Goal: Transaction & Acquisition: Book appointment/travel/reservation

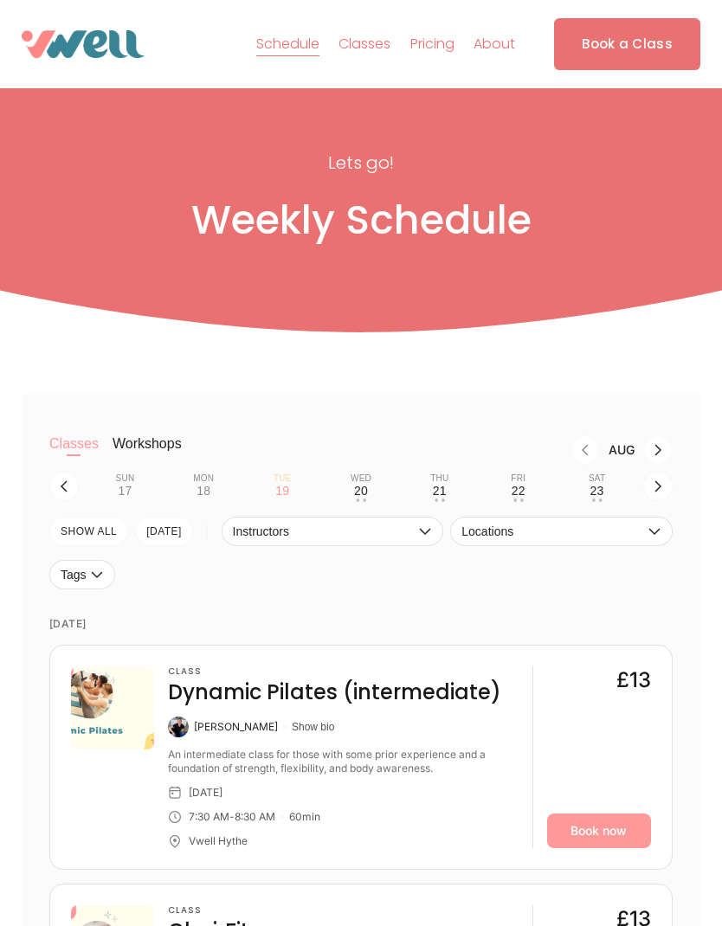
click at [370, 496] on button "Wed 20 • •" at bounding box center [361, 486] width 65 height 33
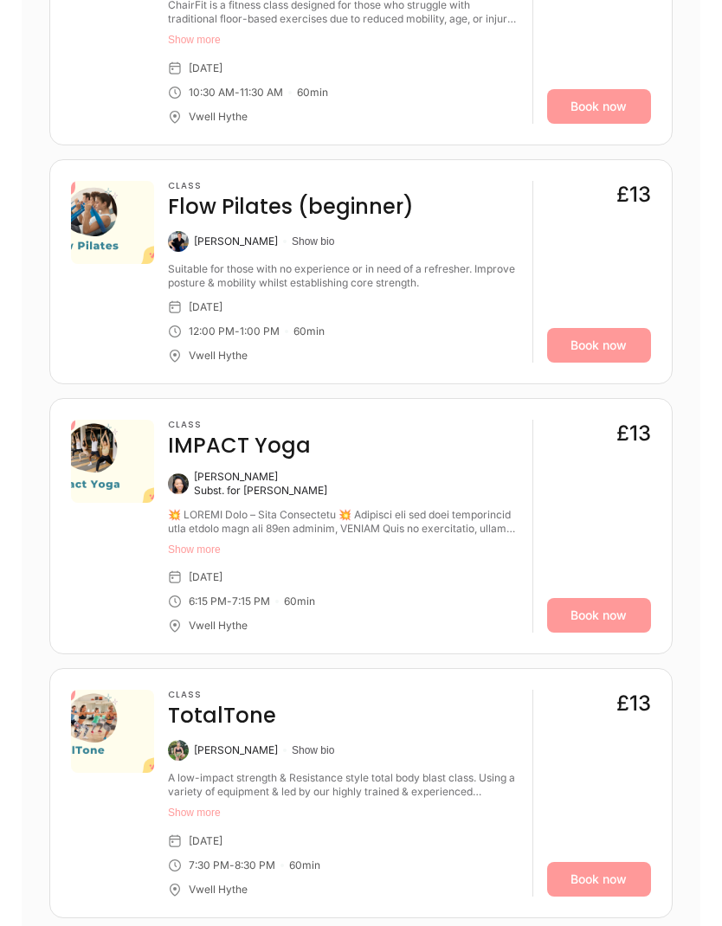
scroll to position [922, 0]
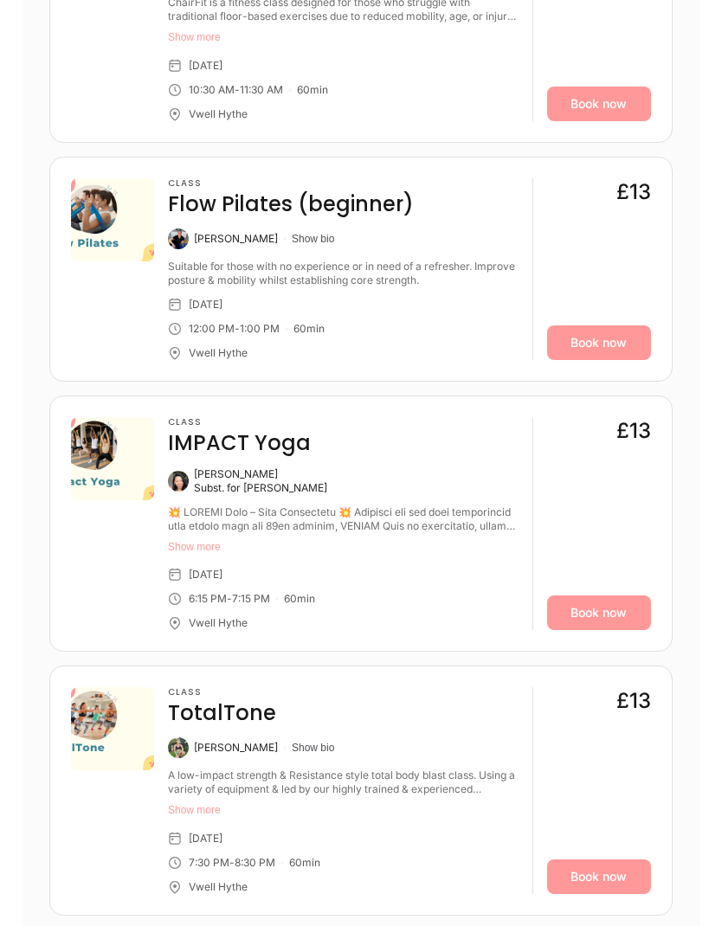
click at [618, 631] on link "Book now" at bounding box center [599, 613] width 104 height 35
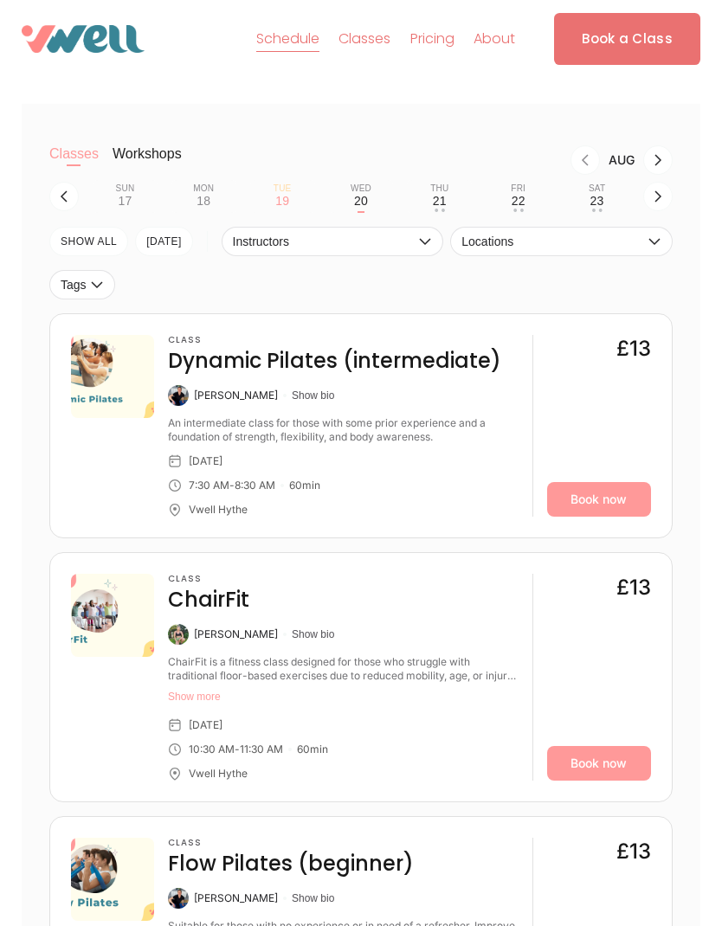
scroll to position [271, 0]
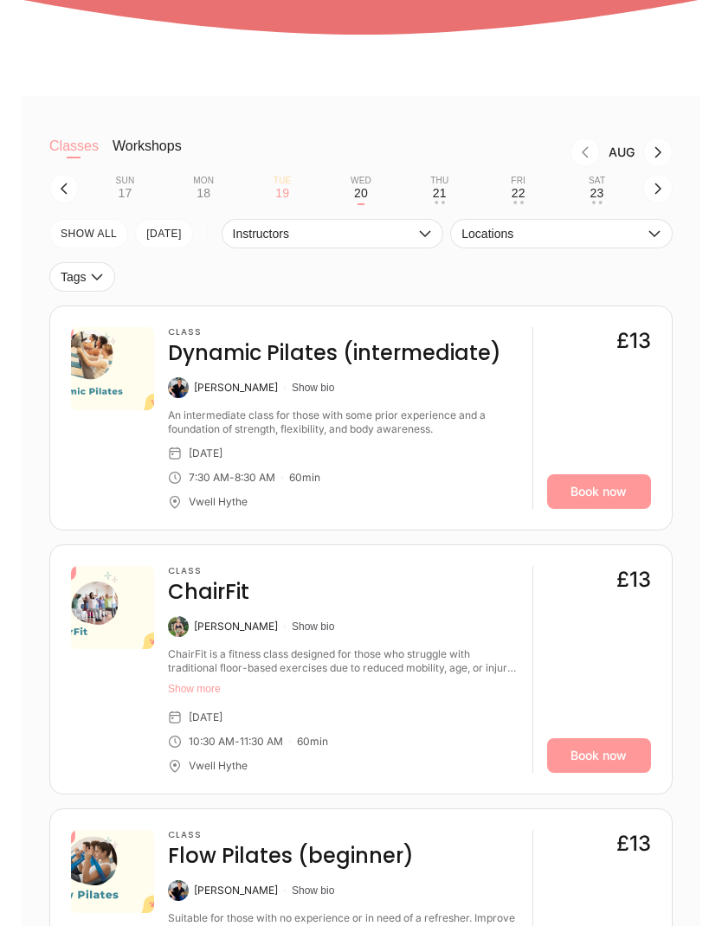
click at [439, 186] on div "Thu" at bounding box center [439, 181] width 18 height 10
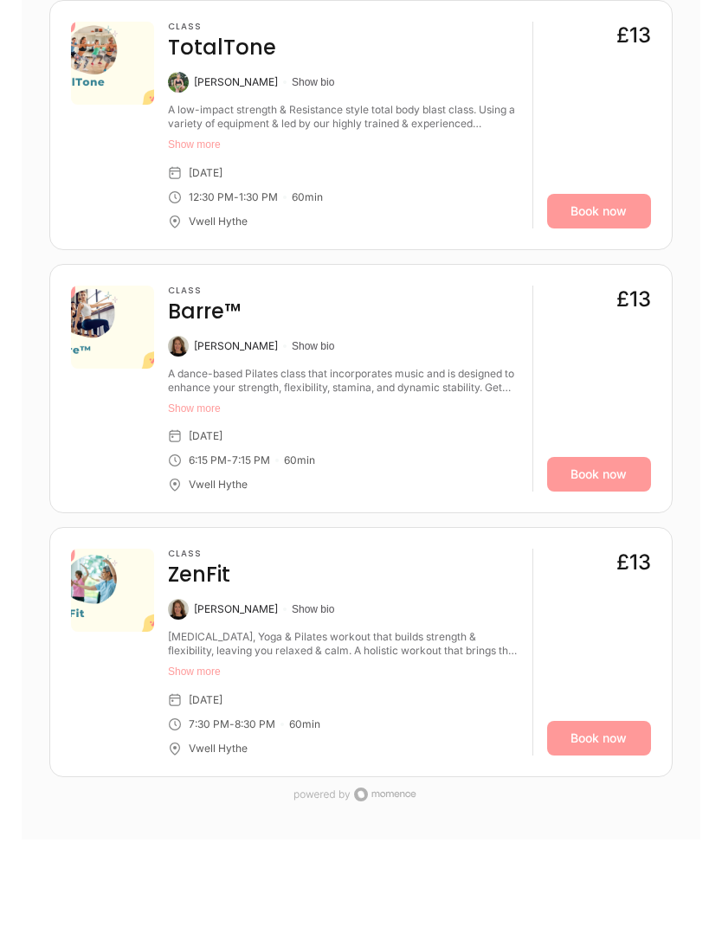
scroll to position [1666, 0]
click at [607, 492] on link "Book now" at bounding box center [599, 474] width 104 height 35
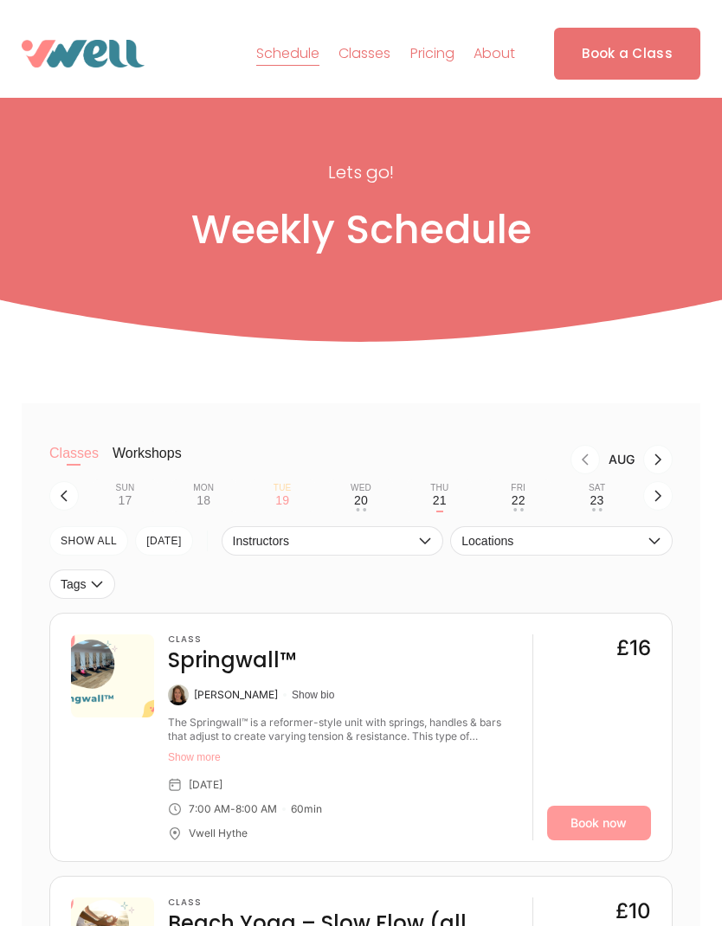
scroll to position [3, 0]
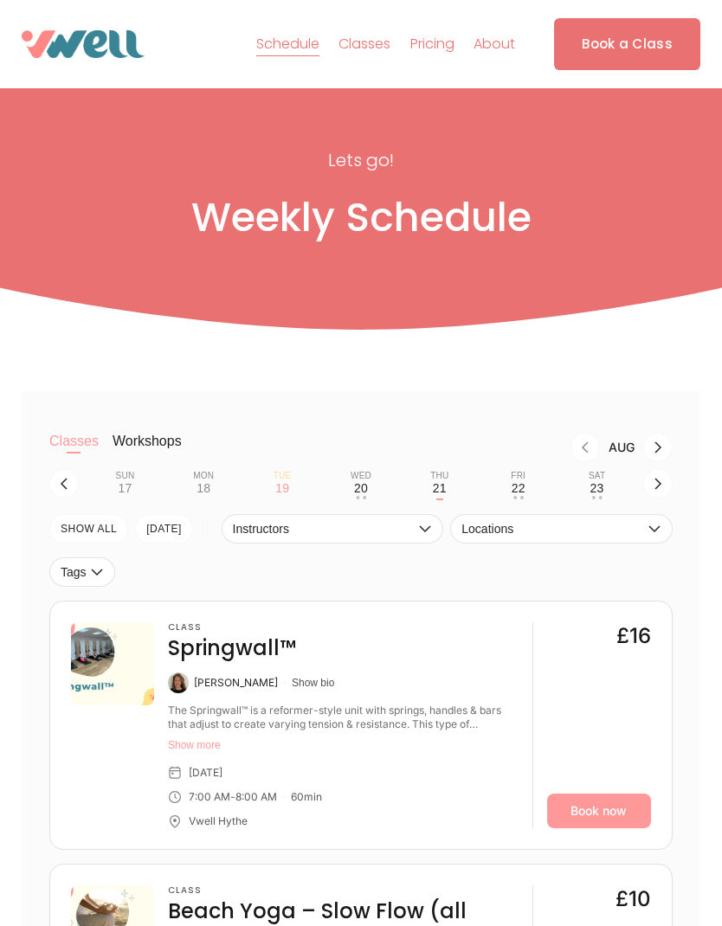
click at [532, 489] on button "Fri 22 • •" at bounding box center [517, 483] width 65 height 33
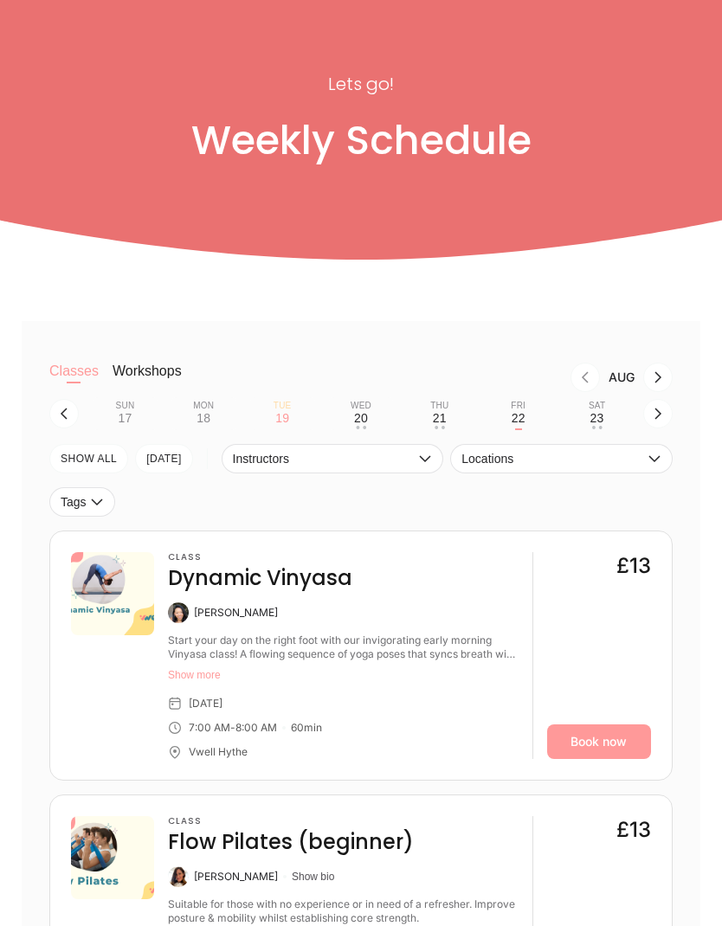
scroll to position [48, 0]
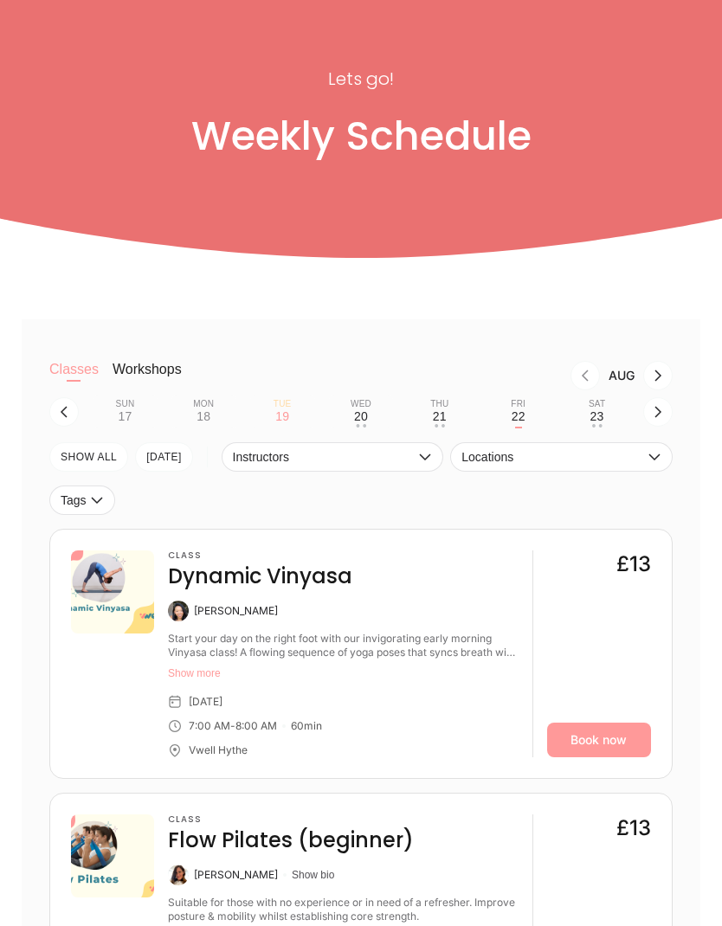
click at [632, 754] on link "Book now" at bounding box center [599, 740] width 104 height 35
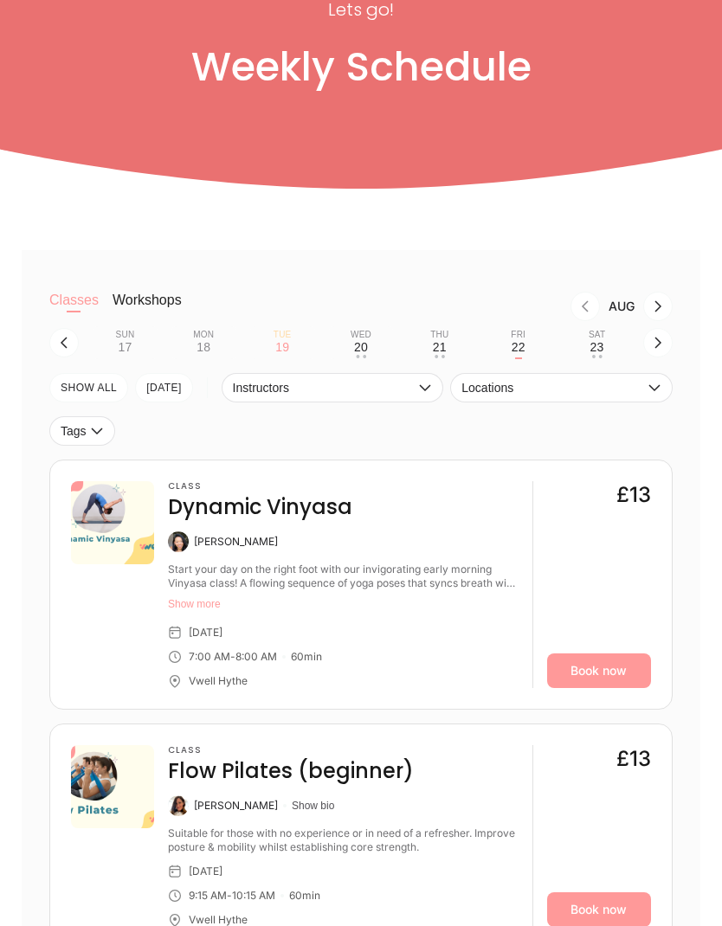
click at [601, 354] on div "23" at bounding box center [597, 347] width 14 height 14
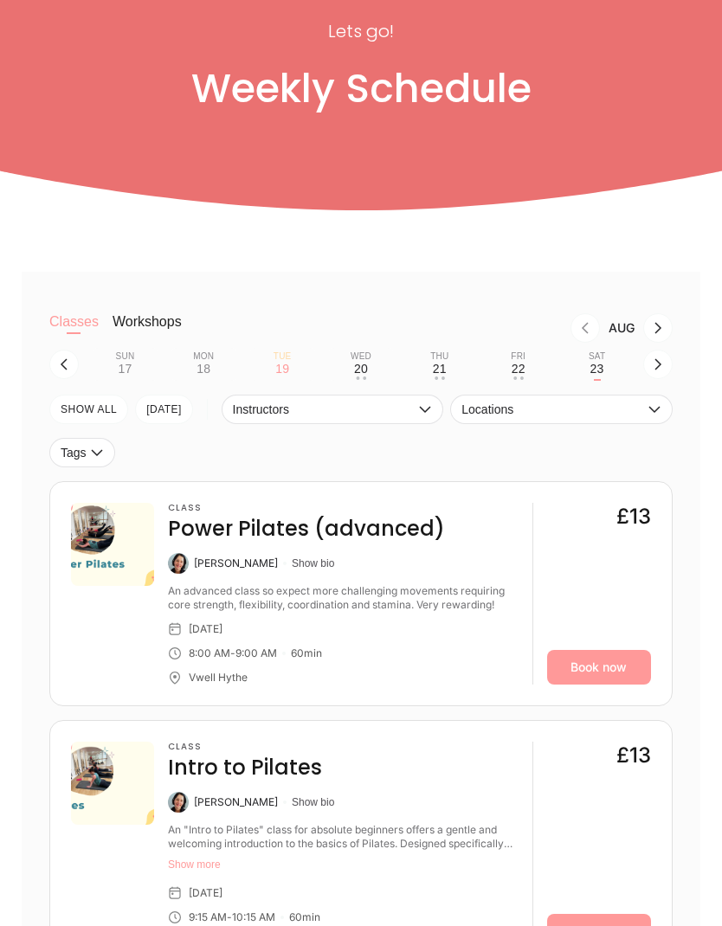
scroll to position [95, 0]
click at [612, 684] on link "Book now" at bounding box center [599, 667] width 104 height 35
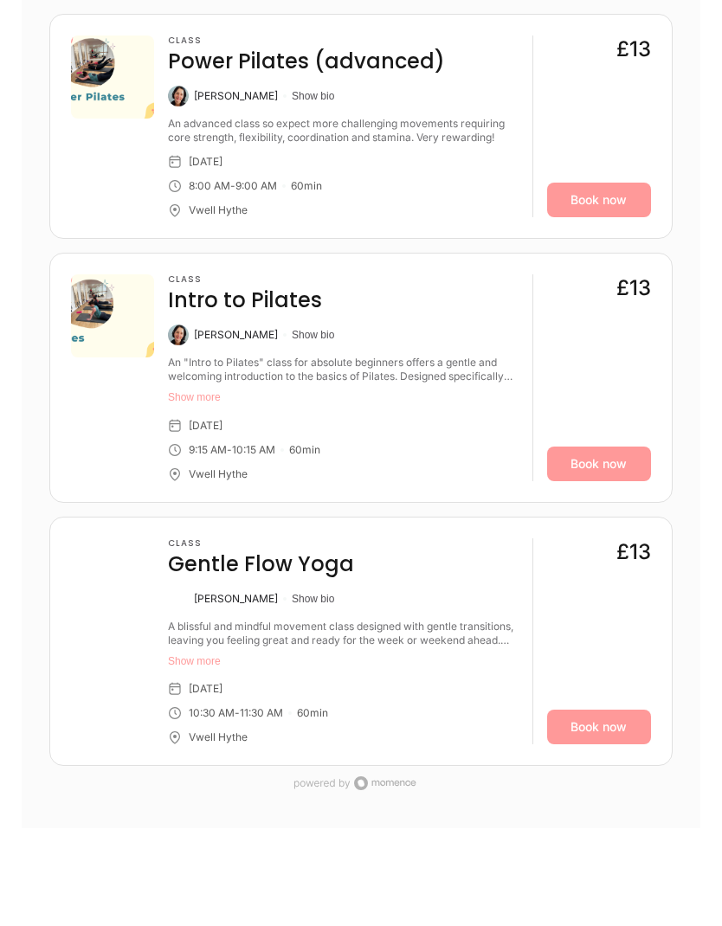
scroll to position [567, 0]
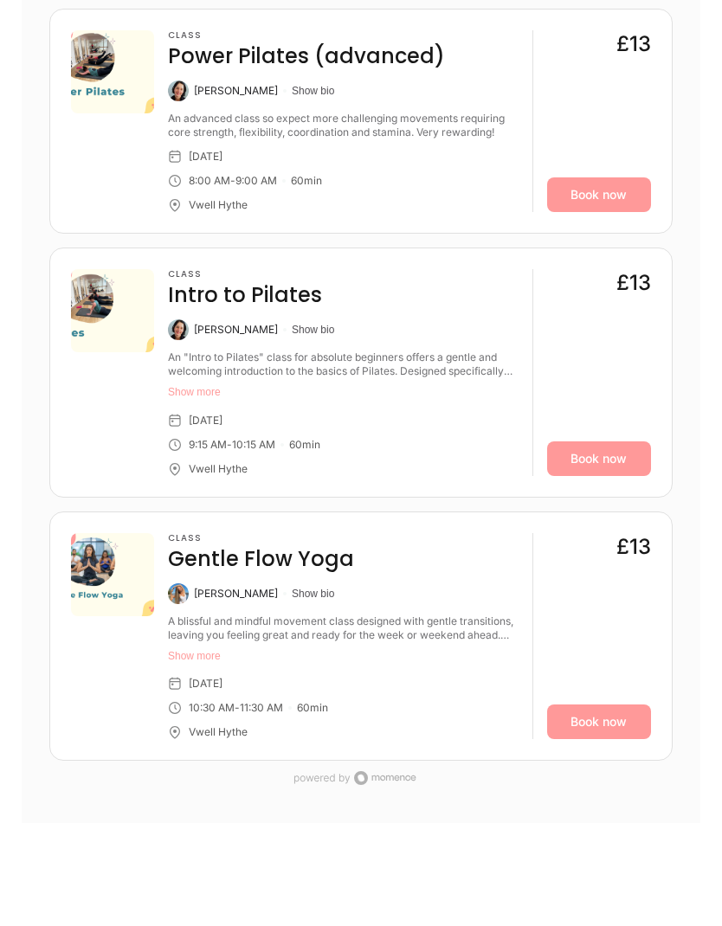
click at [617, 740] on link "Book now" at bounding box center [599, 722] width 104 height 35
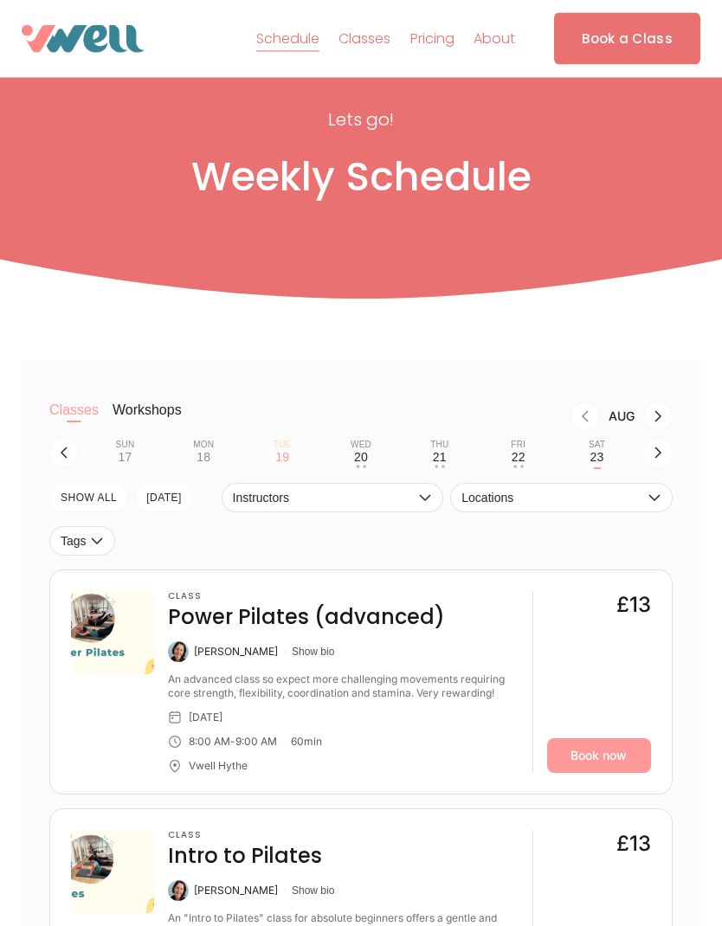
scroll to position [0, 0]
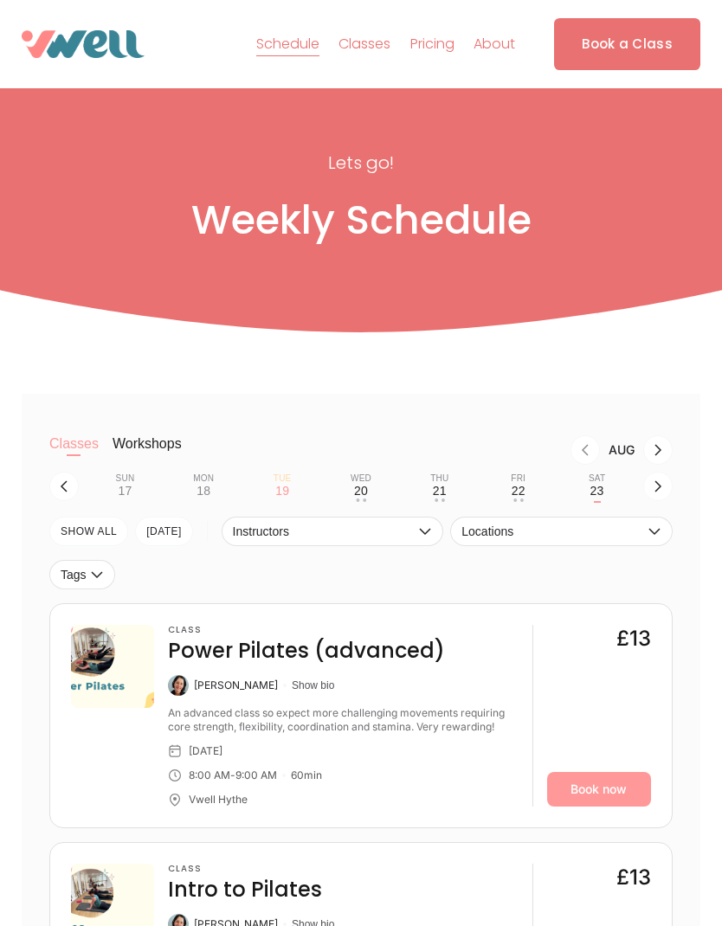
click at [672, 492] on button "button" at bounding box center [657, 486] width 29 height 29
click at [129, 493] on div "24" at bounding box center [125, 491] width 14 height 14
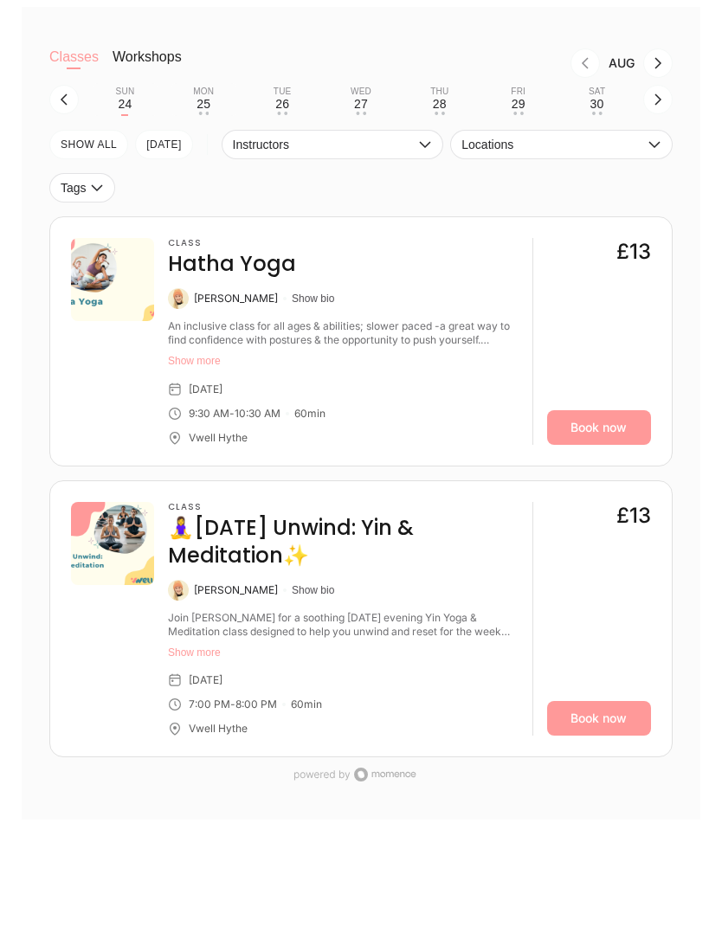
scroll to position [393, 0]
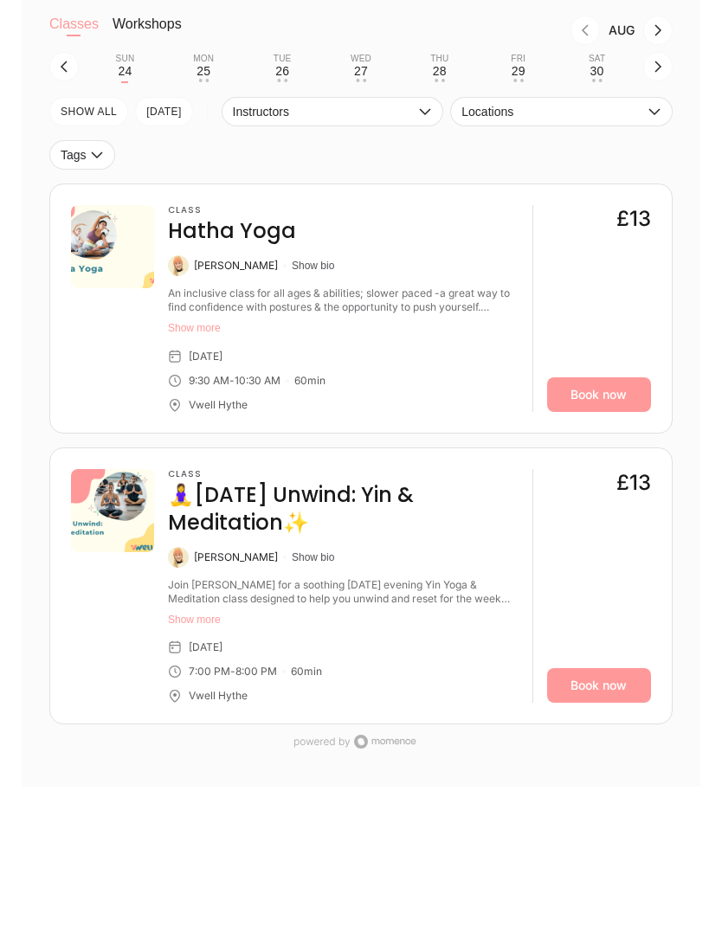
click at [624, 412] on link "Book now" at bounding box center [599, 394] width 104 height 35
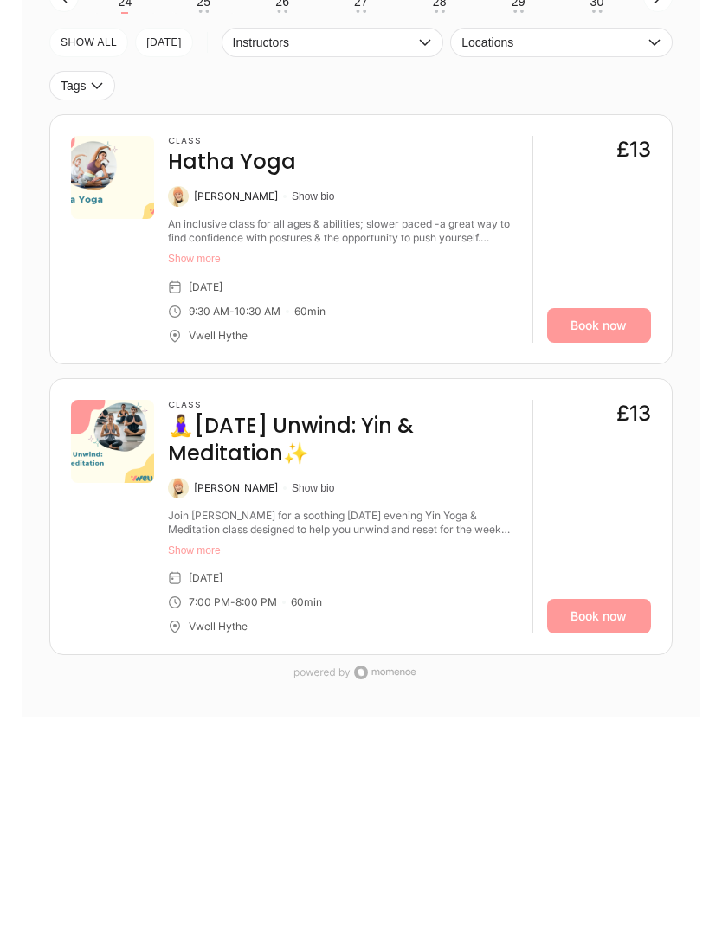
click at [601, 633] on link "Book now" at bounding box center [599, 616] width 104 height 35
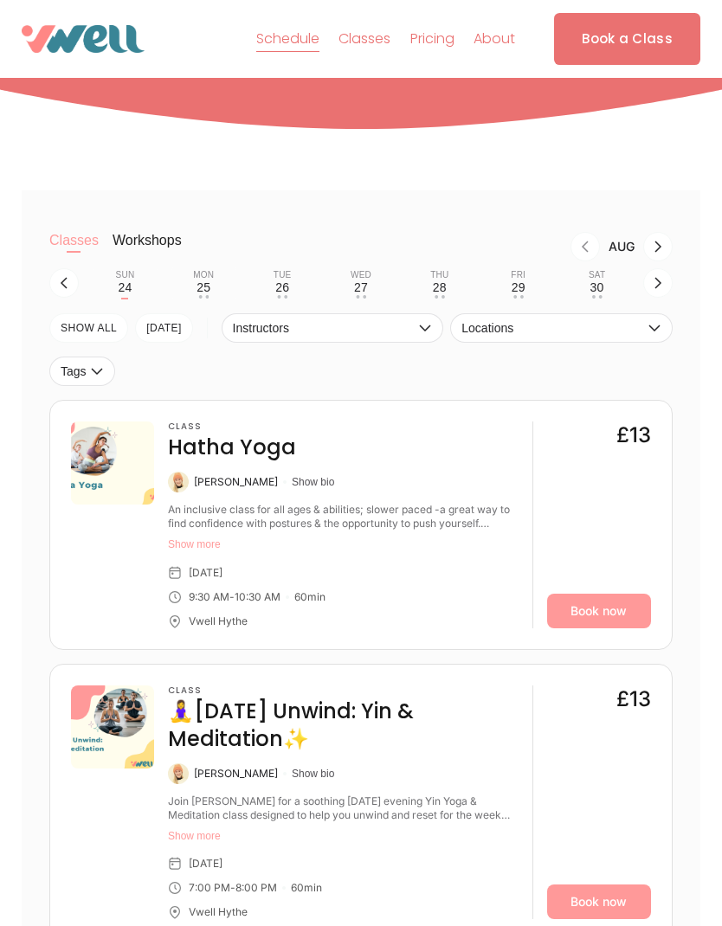
scroll to position [80, 0]
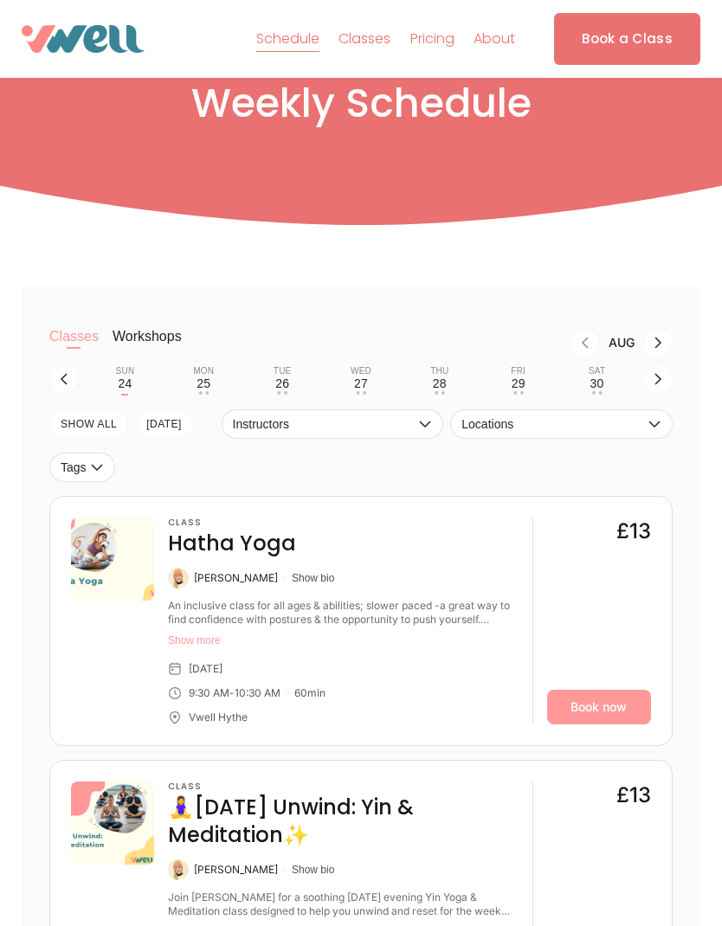
click at [204, 376] on div "Mon" at bounding box center [203, 371] width 21 height 10
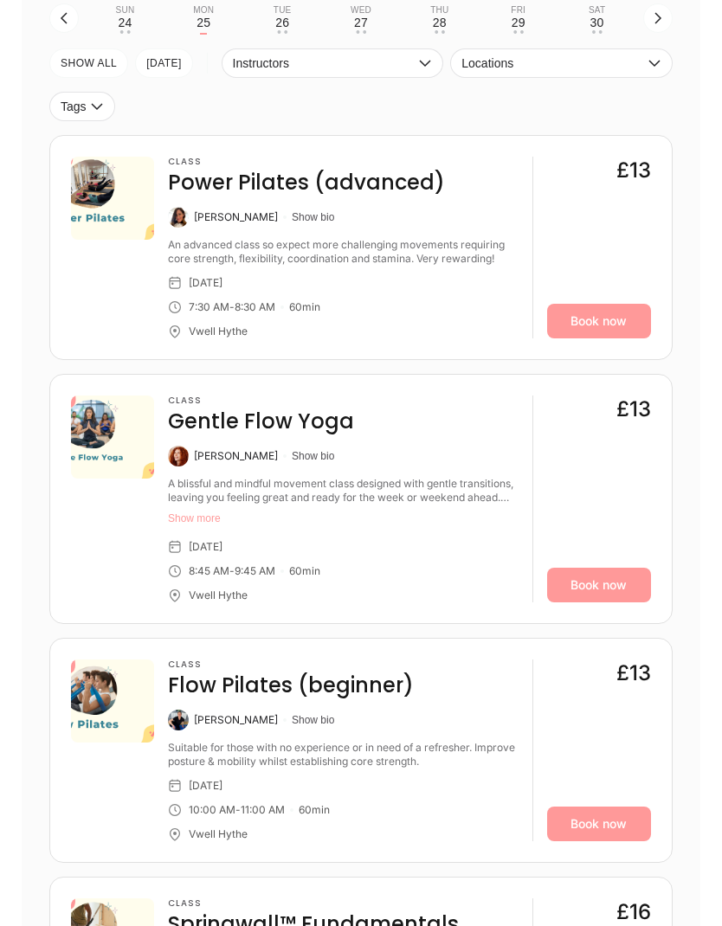
scroll to position [449, 0]
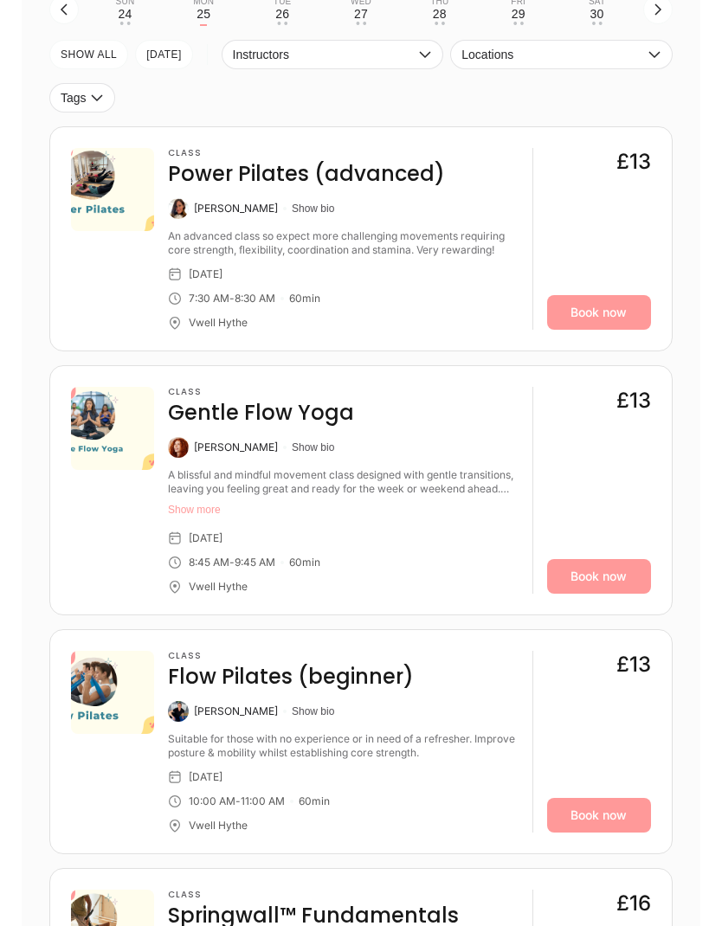
click at [607, 595] on link "Book now" at bounding box center [599, 577] width 104 height 35
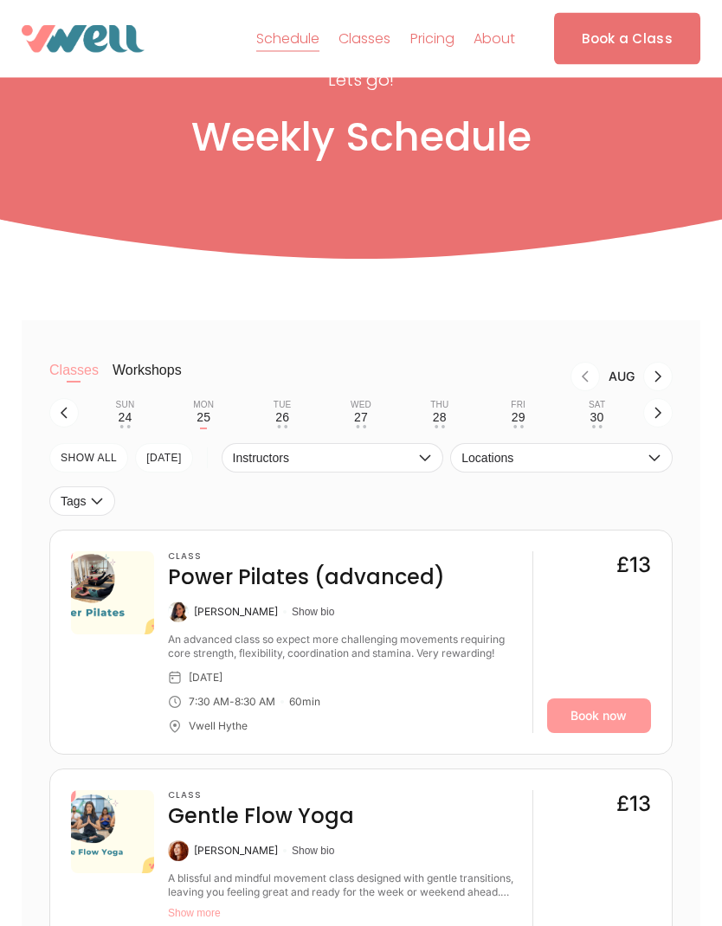
scroll to position [40, 0]
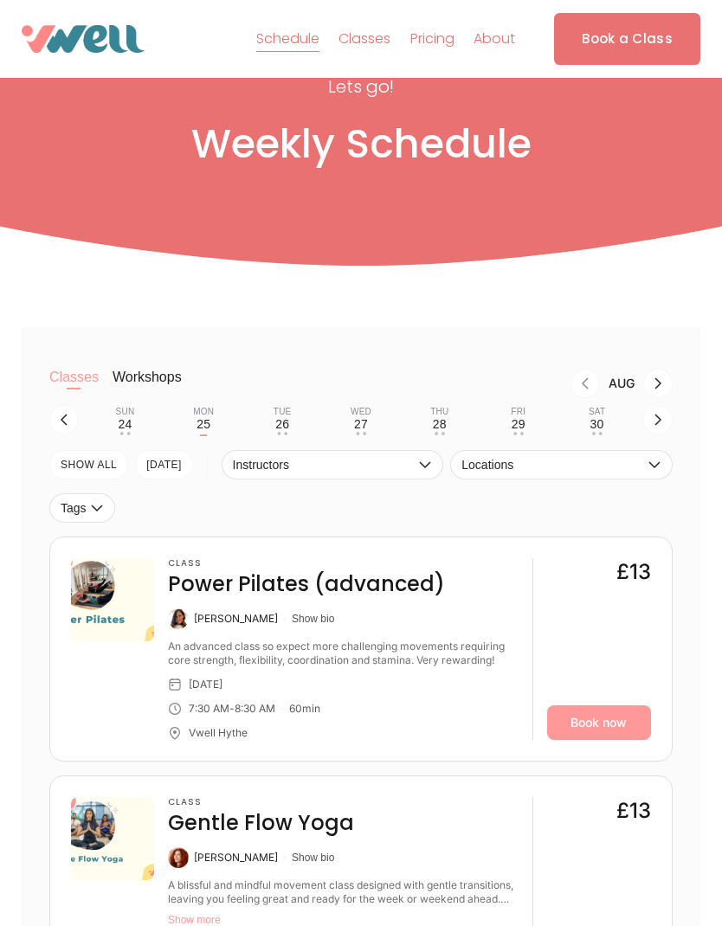
click at [667, 434] on button "button" at bounding box center [657, 419] width 29 height 29
click at [209, 436] on button "Mon 1 • •" at bounding box center [203, 419] width 65 height 33
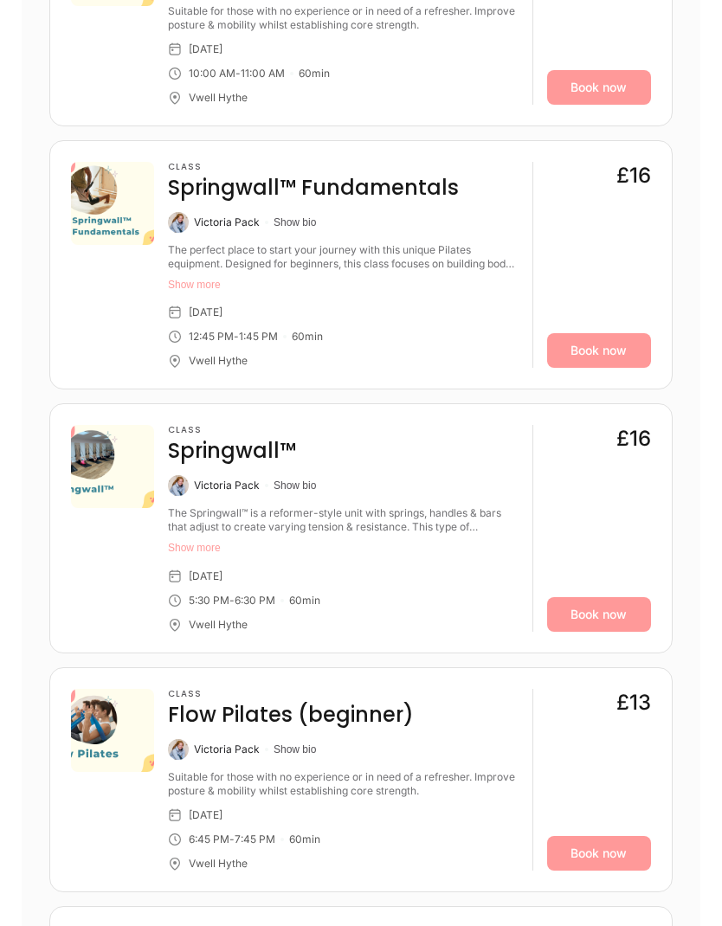
scroll to position [1178, 0]
click at [629, 632] on link "Book now" at bounding box center [599, 614] width 104 height 35
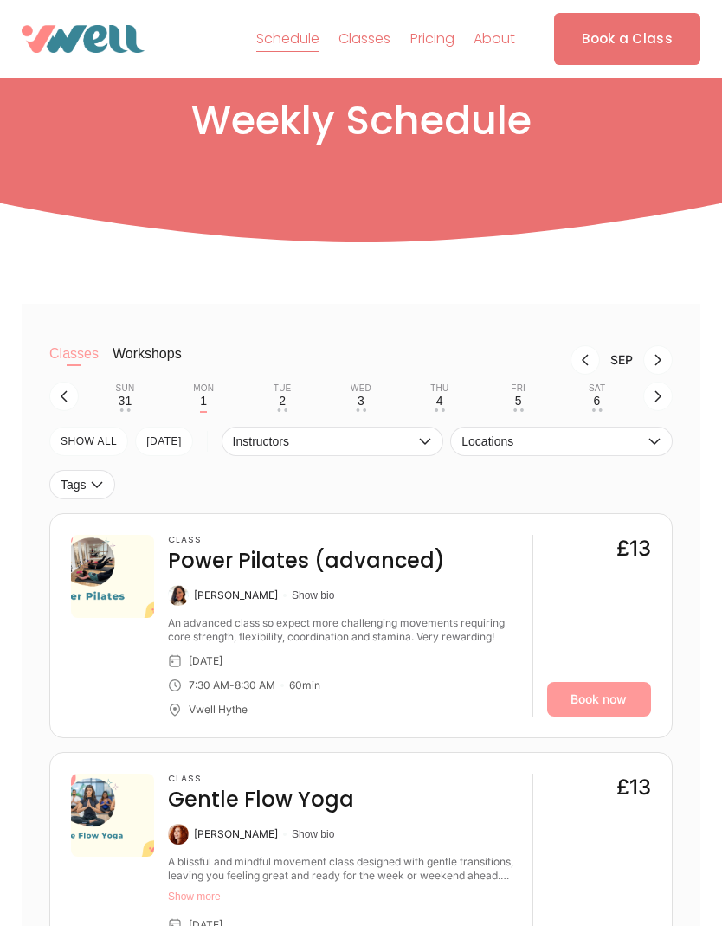
scroll to position [62, 0]
click at [672, 412] on button "button" at bounding box center [657, 396] width 29 height 29
click at [210, 413] on button "Mon 8 • •" at bounding box center [203, 396] width 65 height 33
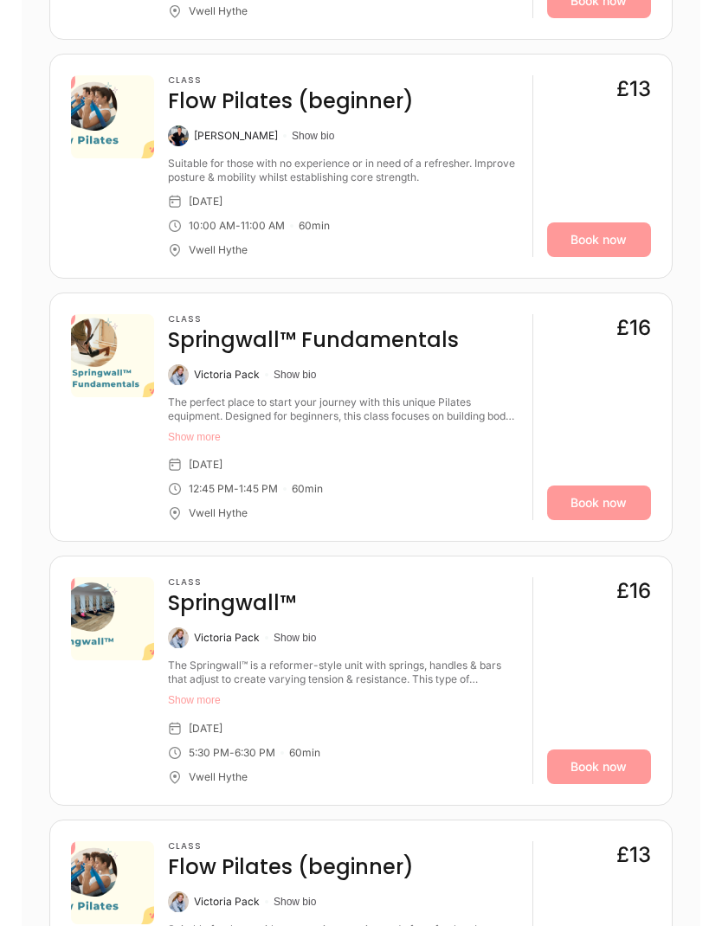
scroll to position [1025, 0]
click at [624, 774] on link "Book now" at bounding box center [599, 766] width 104 height 35
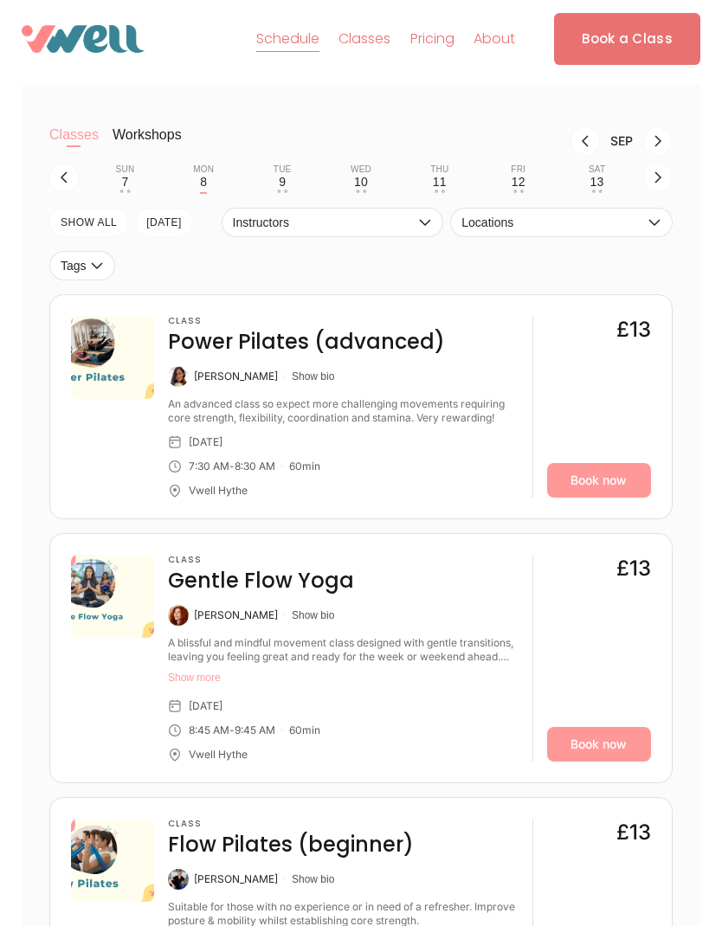
scroll to position [281, 0]
click at [655, 193] on button "button" at bounding box center [657, 178] width 29 height 29
click at [204, 189] on div "15" at bounding box center [203, 182] width 14 height 14
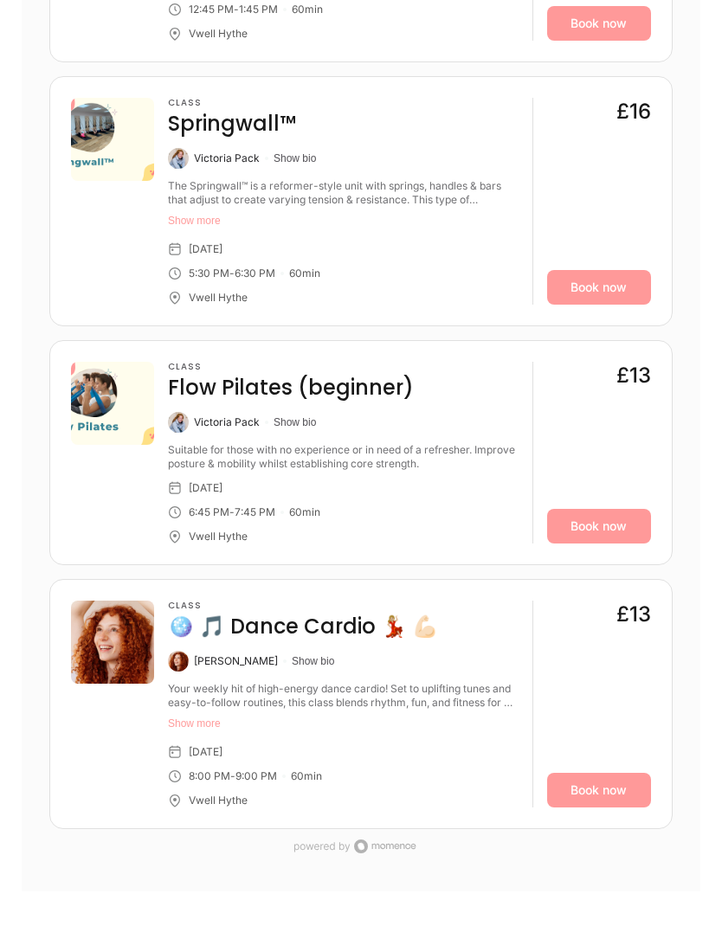
scroll to position [1483, 0]
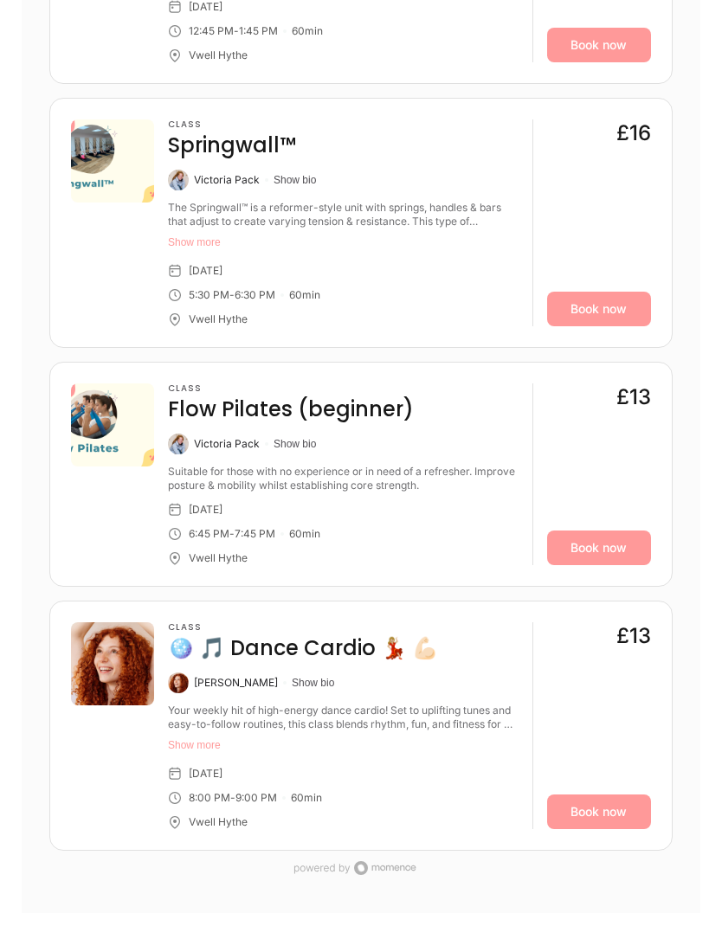
click at [587, 326] on link "Book now" at bounding box center [599, 309] width 104 height 35
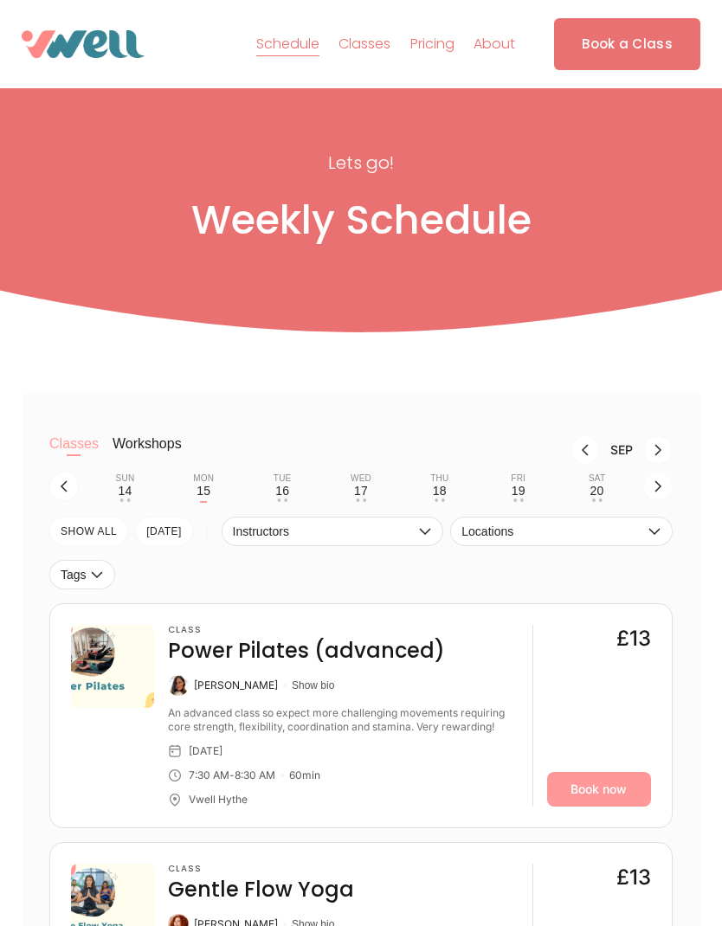
scroll to position [33, 0]
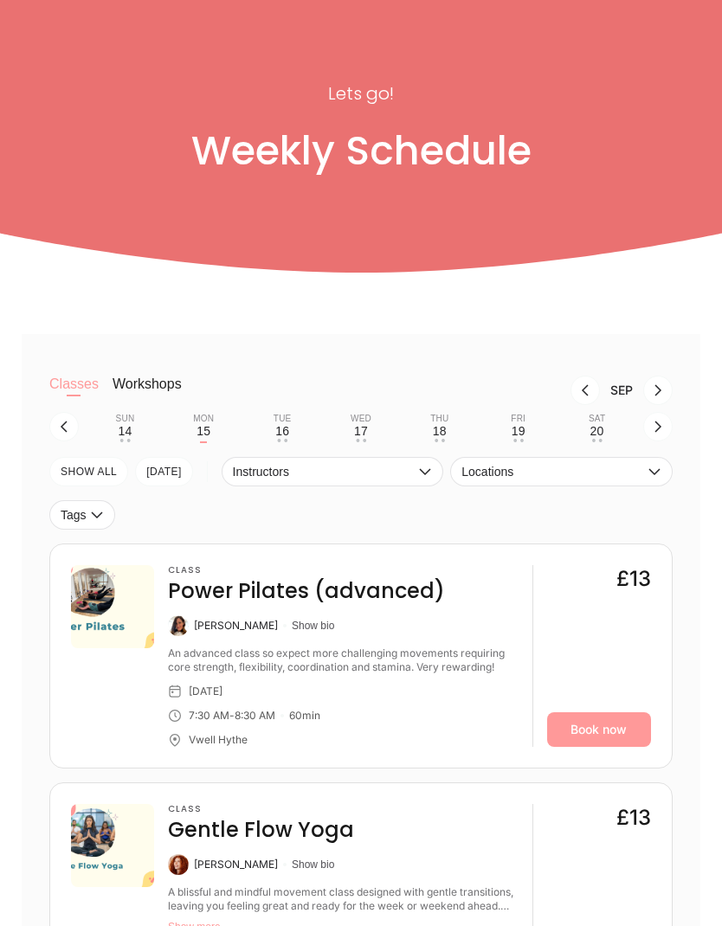
click at [669, 441] on button "button" at bounding box center [657, 426] width 29 height 29
click at [214, 424] on div "Mon" at bounding box center [203, 419] width 21 height 10
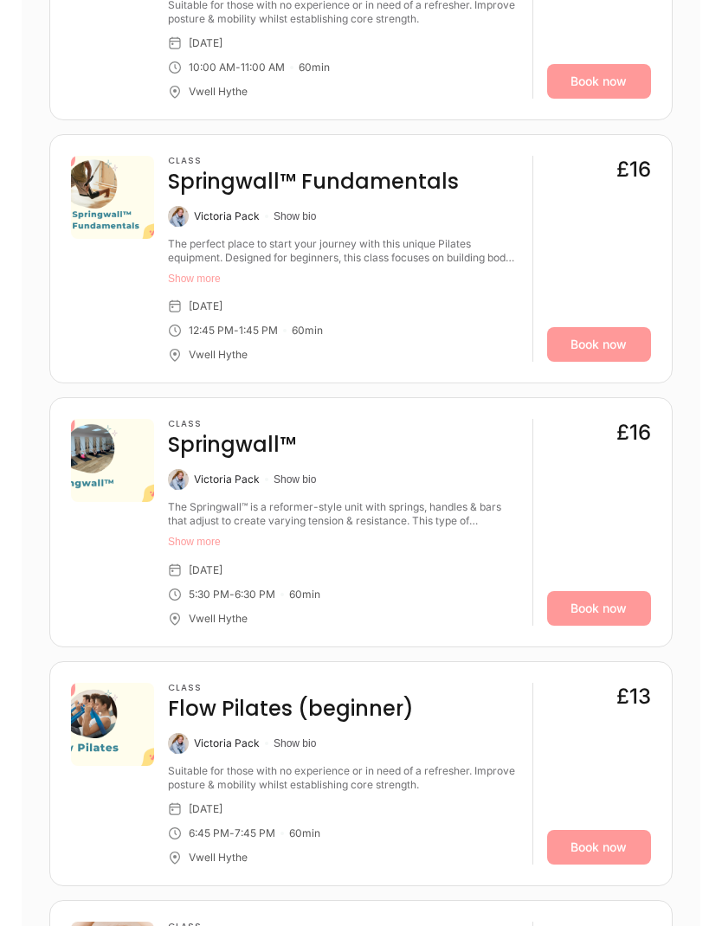
scroll to position [1186, 0]
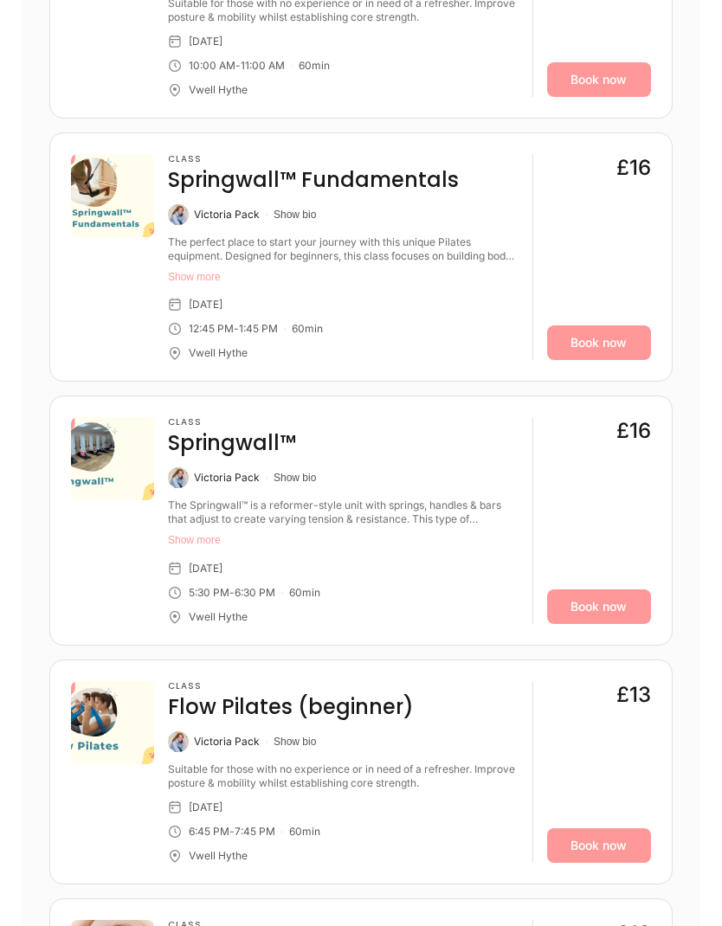
click at [628, 624] on link "Book now" at bounding box center [599, 606] width 104 height 35
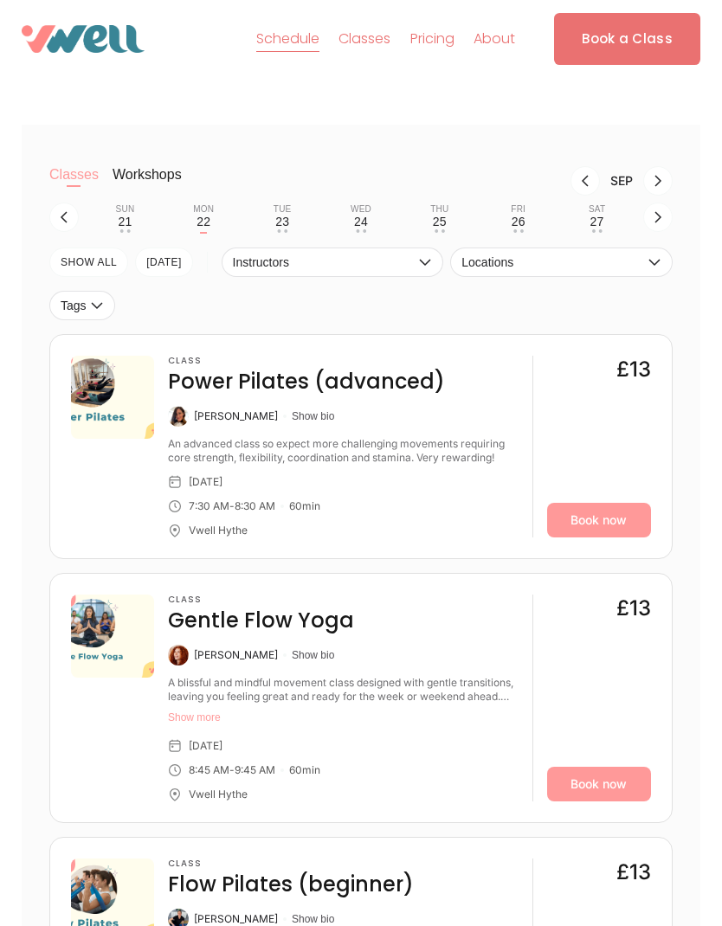
scroll to position [238, 0]
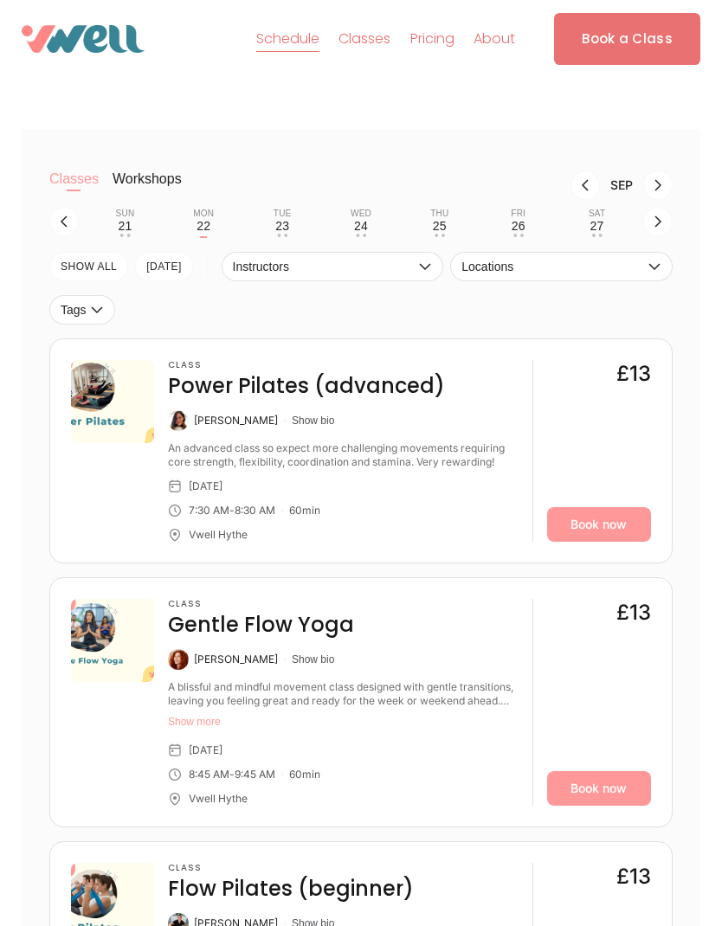
click at [656, 228] on icon "button" at bounding box center [658, 222] width 14 height 14
click at [204, 233] on div "29" at bounding box center [203, 226] width 14 height 14
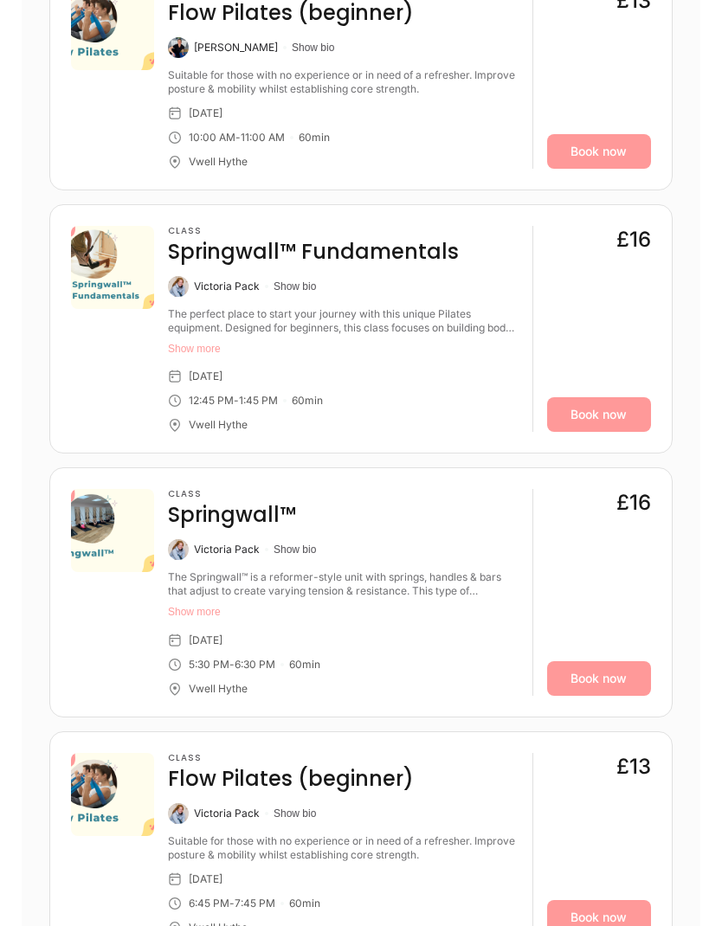
scroll to position [1124, 0]
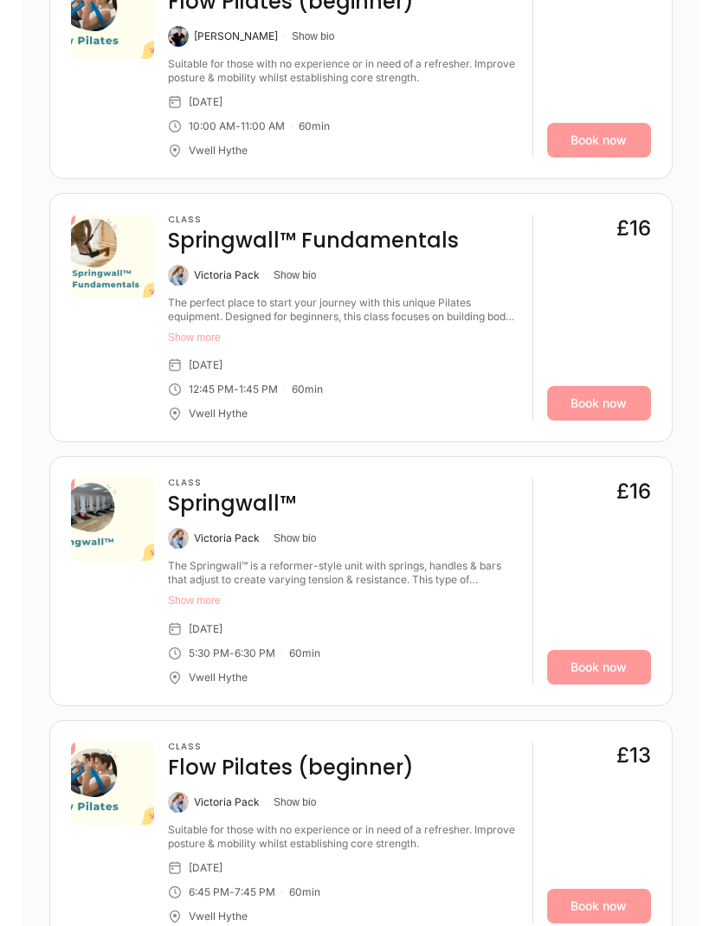
click at [614, 685] on link "Book now" at bounding box center [599, 668] width 104 height 35
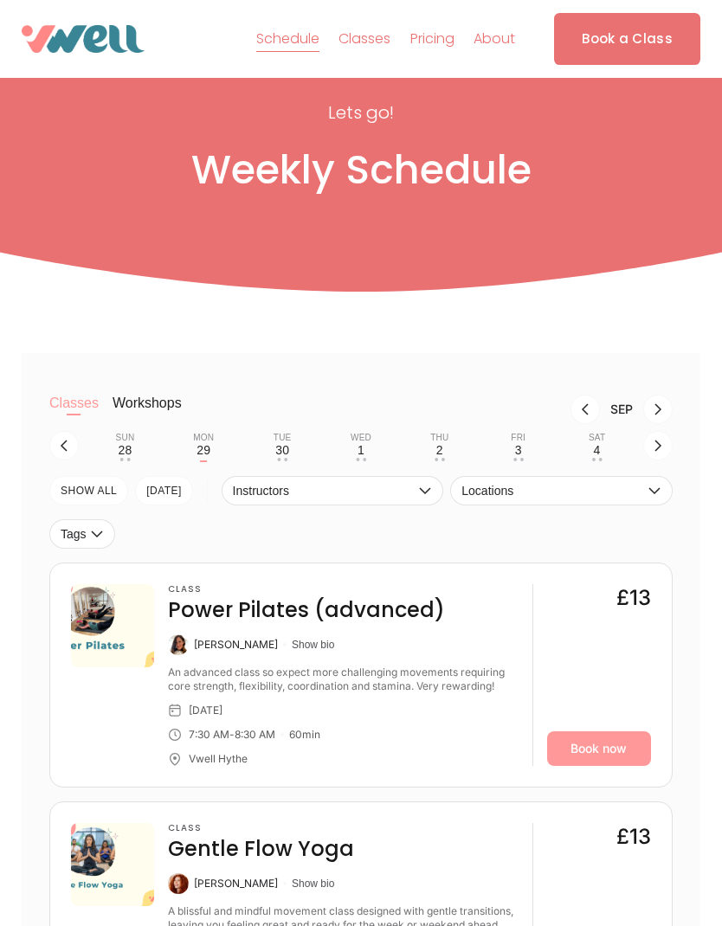
scroll to position [0, 0]
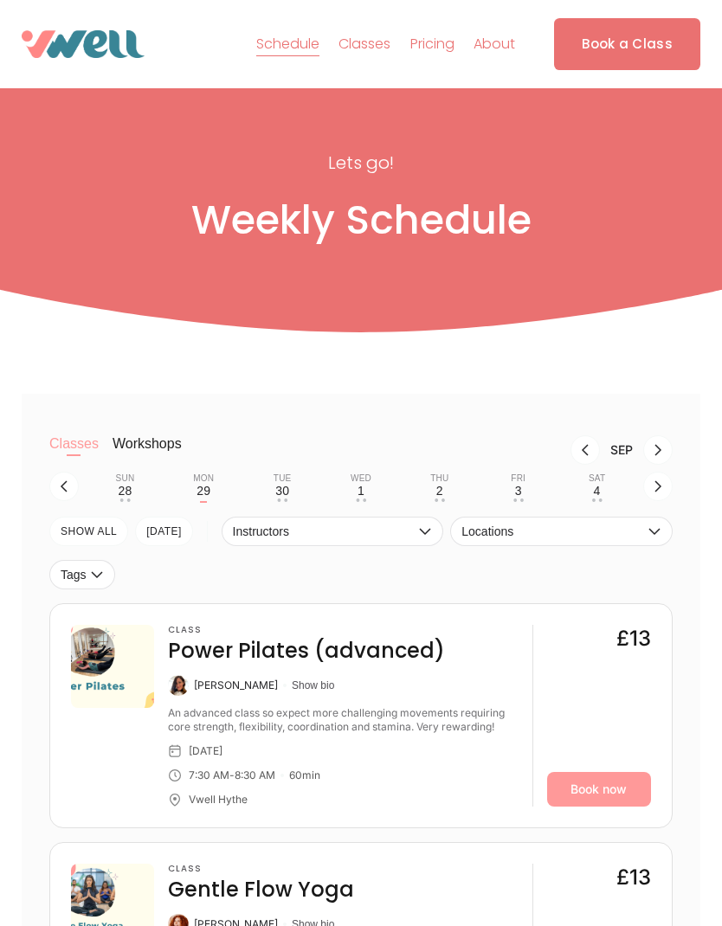
click at [671, 500] on button "button" at bounding box center [657, 486] width 29 height 29
click at [209, 498] on button "Mon 6 • •" at bounding box center [203, 486] width 65 height 33
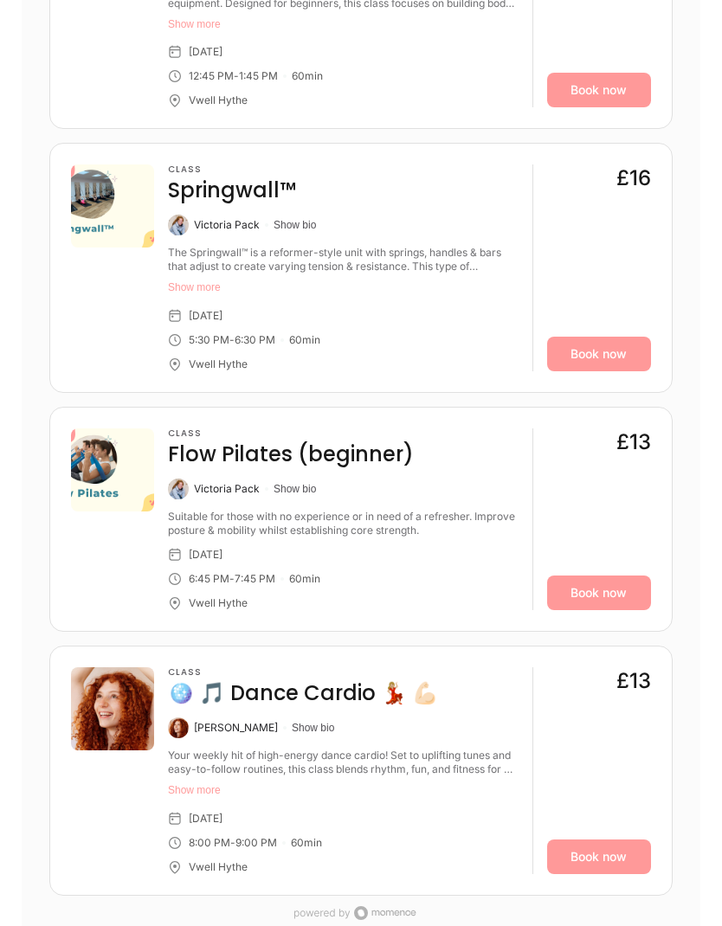
scroll to position [1463, 0]
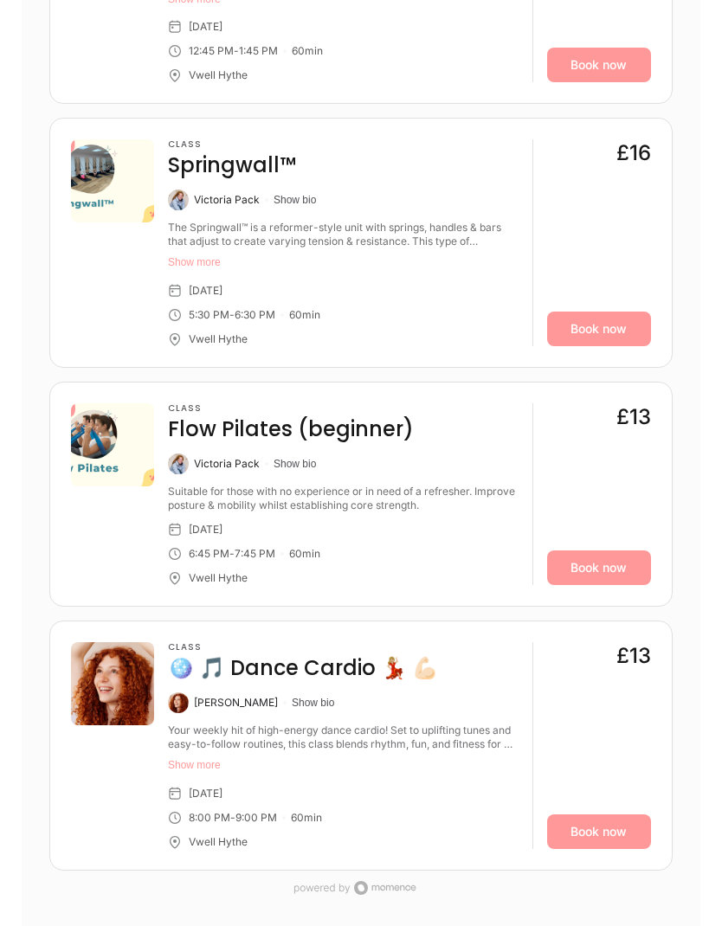
click at [627, 346] on link "Book now" at bounding box center [599, 329] width 104 height 35
